Goal: Transaction & Acquisition: Purchase product/service

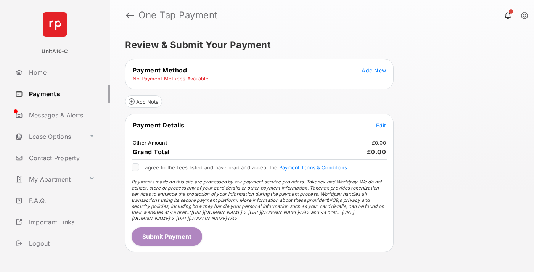
click at [374, 70] on span "Add New" at bounding box center [374, 70] width 24 height 6
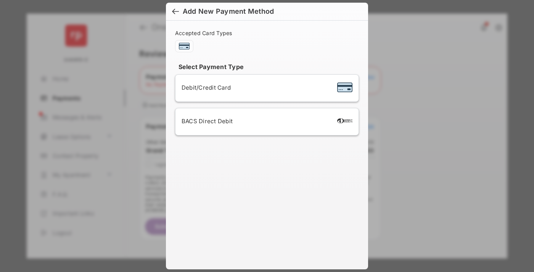
click at [204, 87] on span "Debit/Credit Card" at bounding box center [206, 87] width 49 height 7
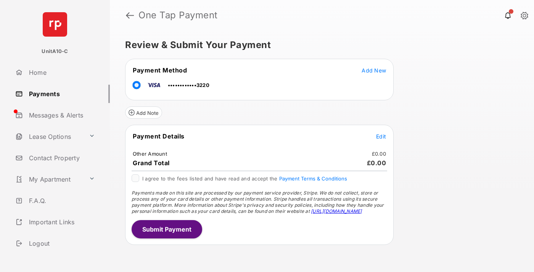
click at [381, 136] on span "Edit" at bounding box center [381, 136] width 10 height 6
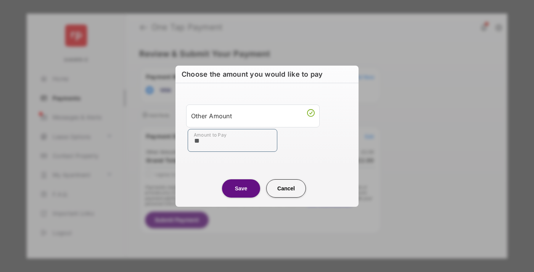
type input "**"
click at [241, 188] on button "Save" at bounding box center [241, 188] width 38 height 18
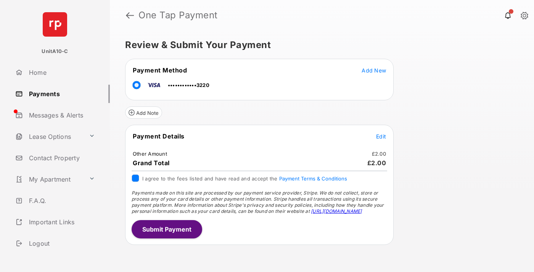
click at [166, 229] on button "Submit Payment" at bounding box center [167, 229] width 71 height 18
